Goal: Transaction & Acquisition: Purchase product/service

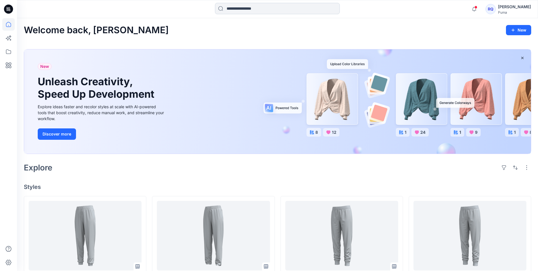
click at [230, 6] on input at bounding box center [277, 8] width 125 height 11
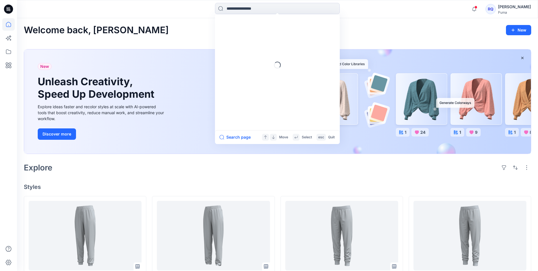
type input "*"
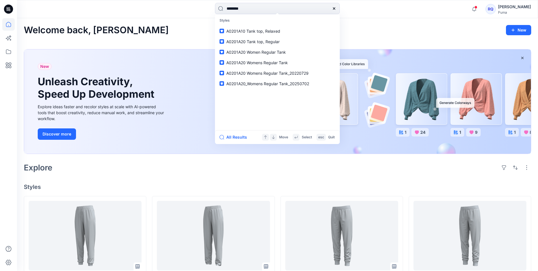
type input "********"
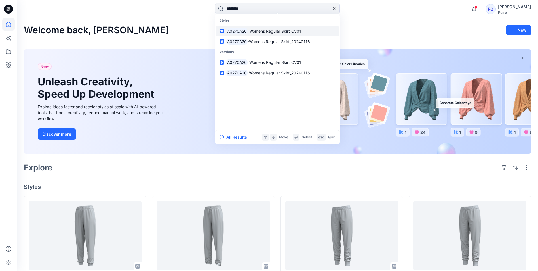
click at [268, 31] on span "_Womens Regular Skirt_CV01" at bounding box center [275, 31] width 54 height 5
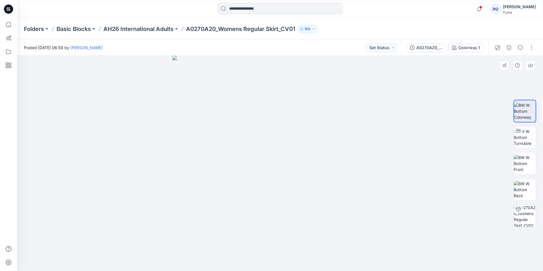
click at [188, 84] on img at bounding box center [279, 163] width 215 height 215
click at [528, 162] on img at bounding box center [524, 163] width 22 height 18
